Goal: Task Accomplishment & Management: Manage account settings

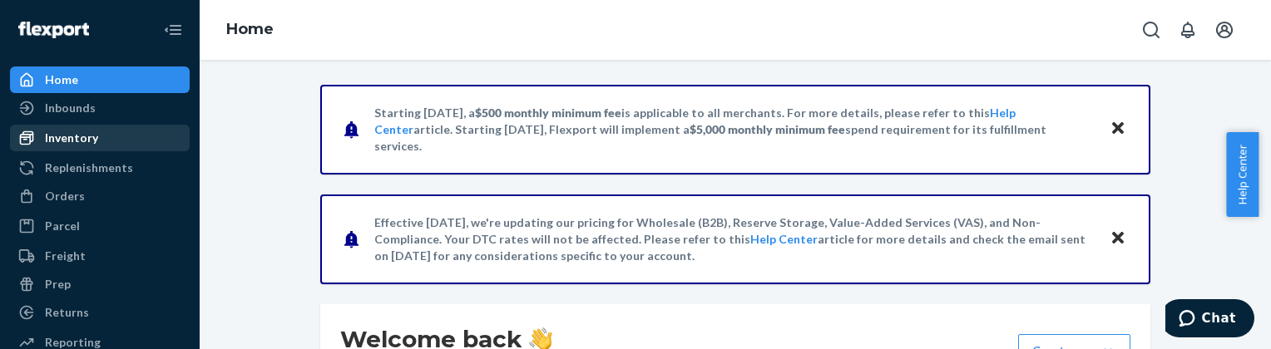
click at [86, 141] on div "Inventory" at bounding box center [71, 138] width 53 height 17
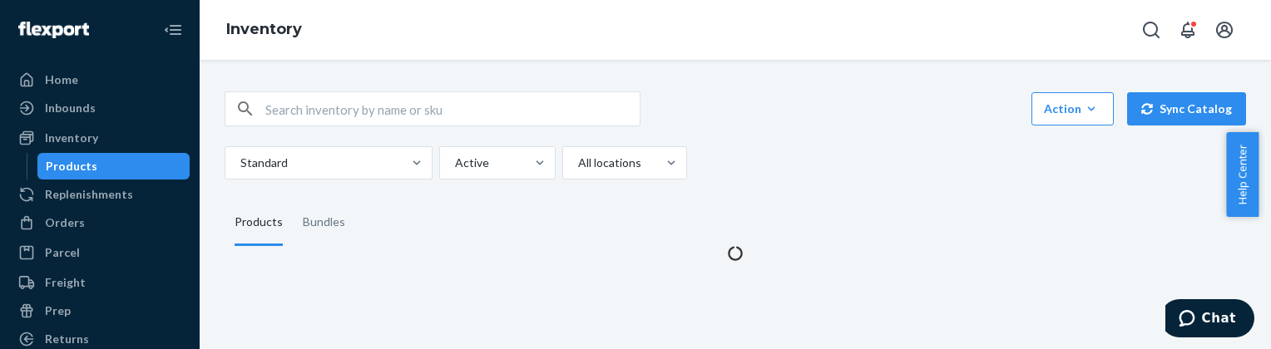
click at [443, 109] on input "text" at bounding box center [452, 108] width 374 height 33
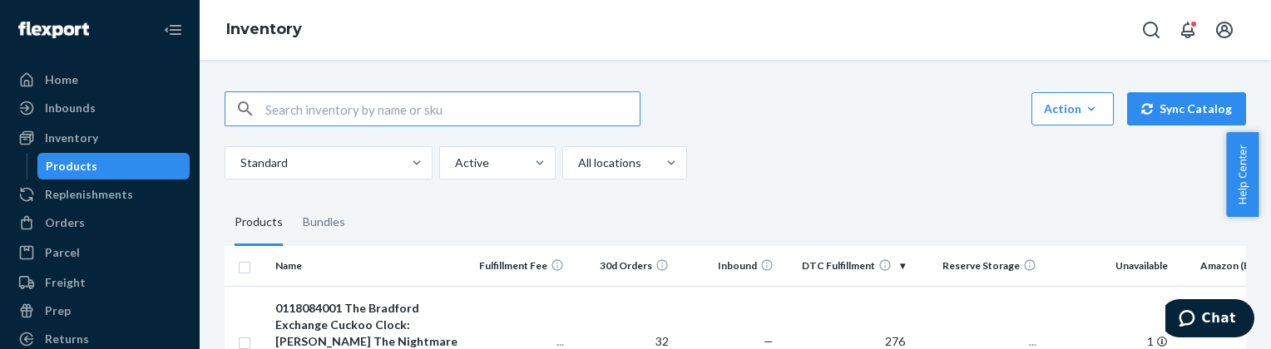
paste input "GM48_IsabellasFirstSteps_0302032001"
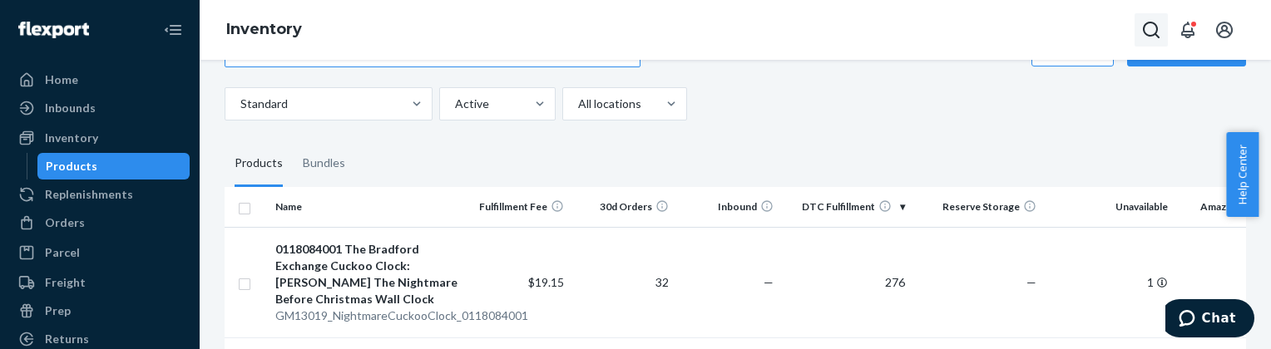
scroll to position [55, 0]
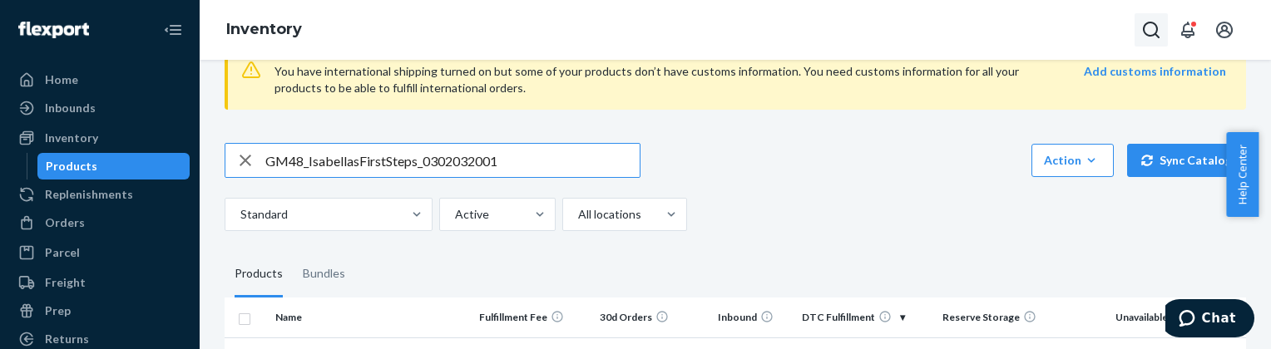
type input "GM48_IsabellasFirstSteps_0302032001"
click at [1138, 31] on button "Open Search Box" at bounding box center [1150, 29] width 33 height 33
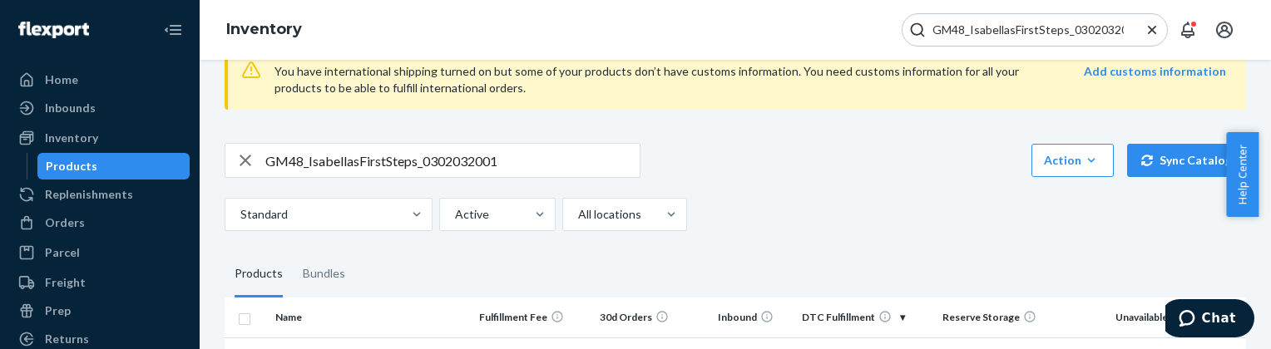
scroll to position [0, 13]
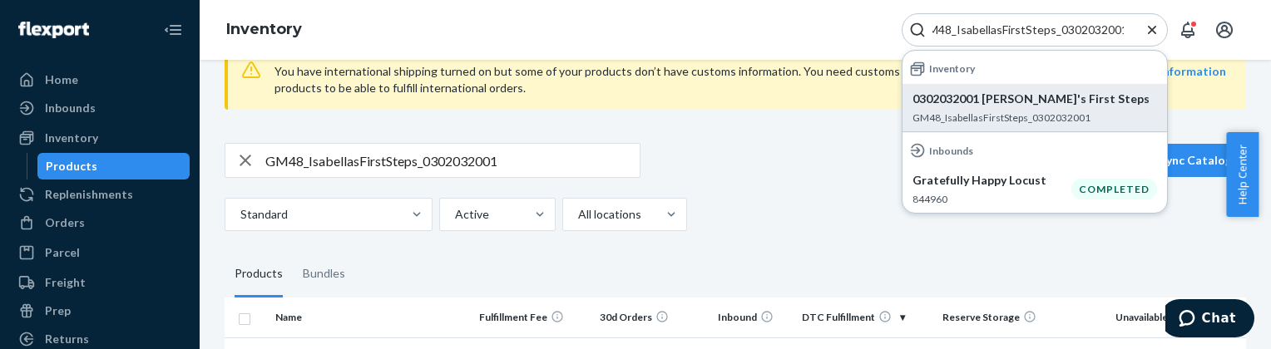
type input "GM48_IsabellasFirstSteps_0302032001"
click at [1062, 94] on p "0302032001 [PERSON_NAME]'s First Steps" at bounding box center [1034, 99] width 244 height 17
